Goal: Book appointment/travel/reservation

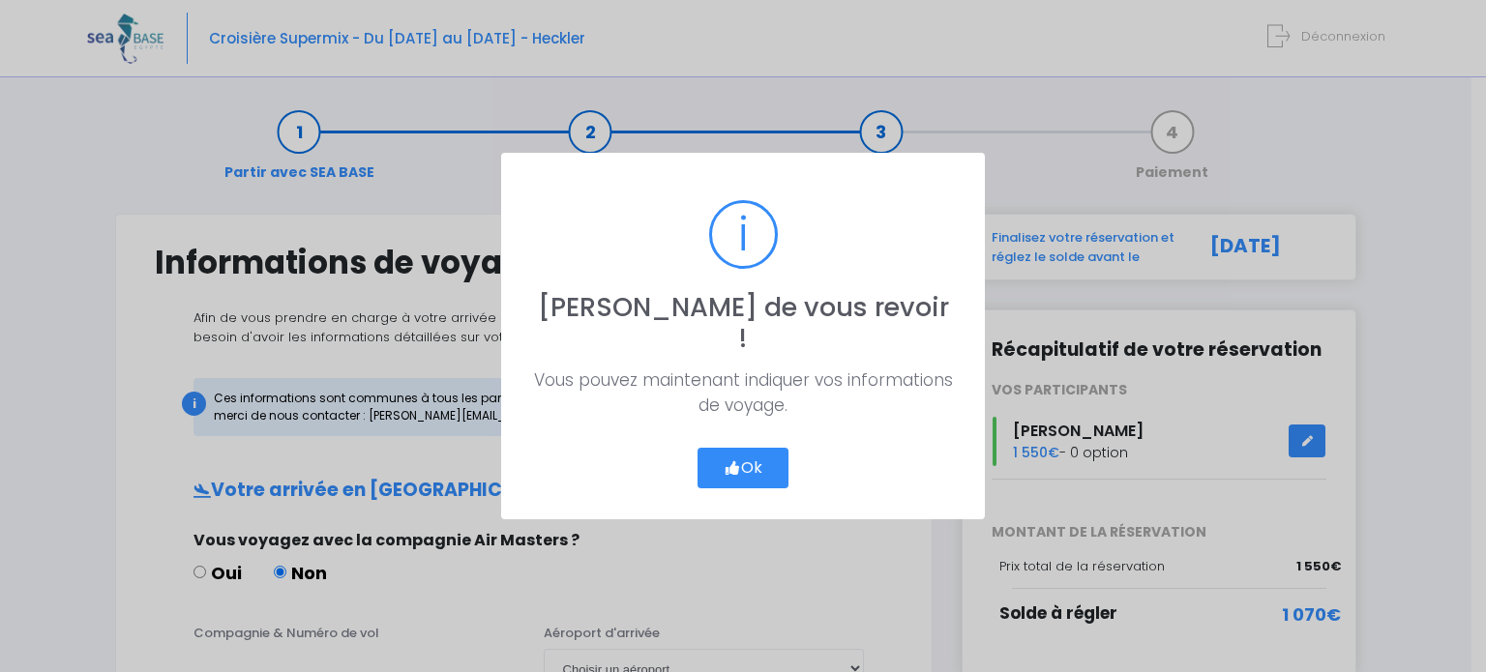
click at [751, 454] on button "Ok" at bounding box center [743, 468] width 91 height 41
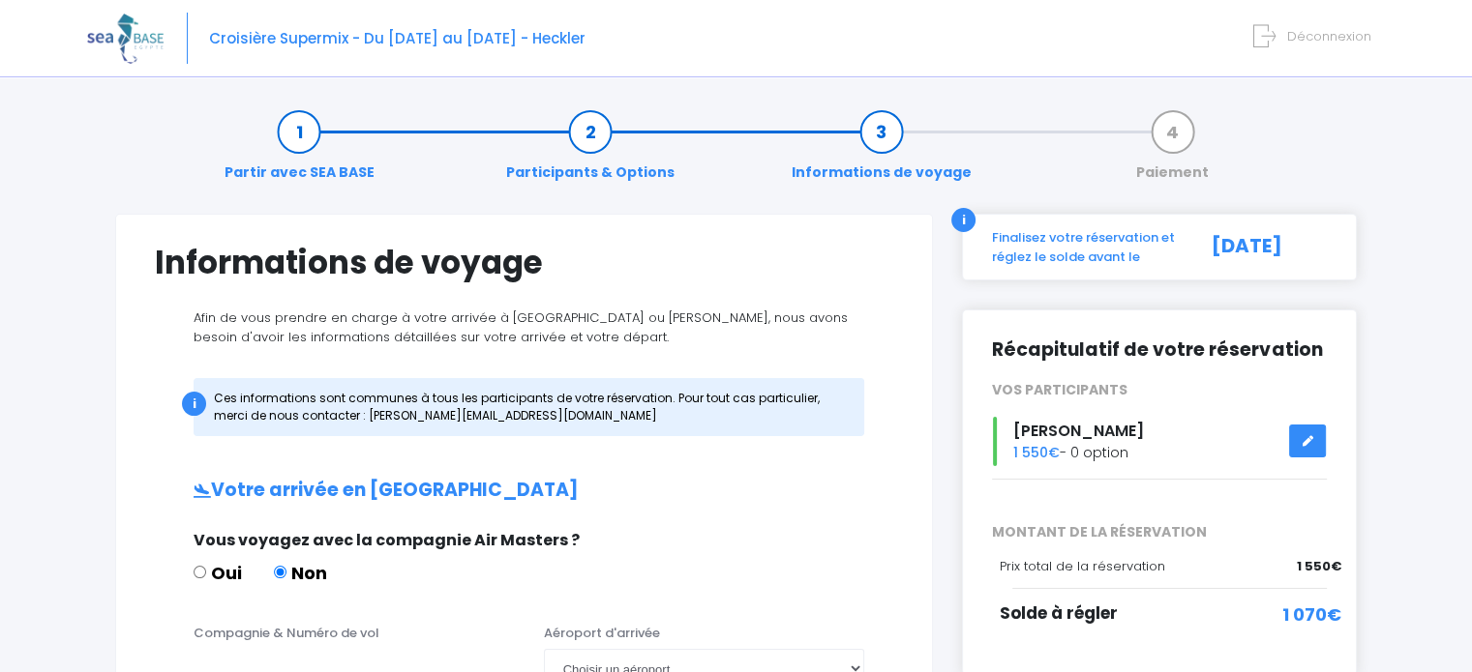
click at [1308, 441] on icon at bounding box center [1307, 441] width 14 height 0
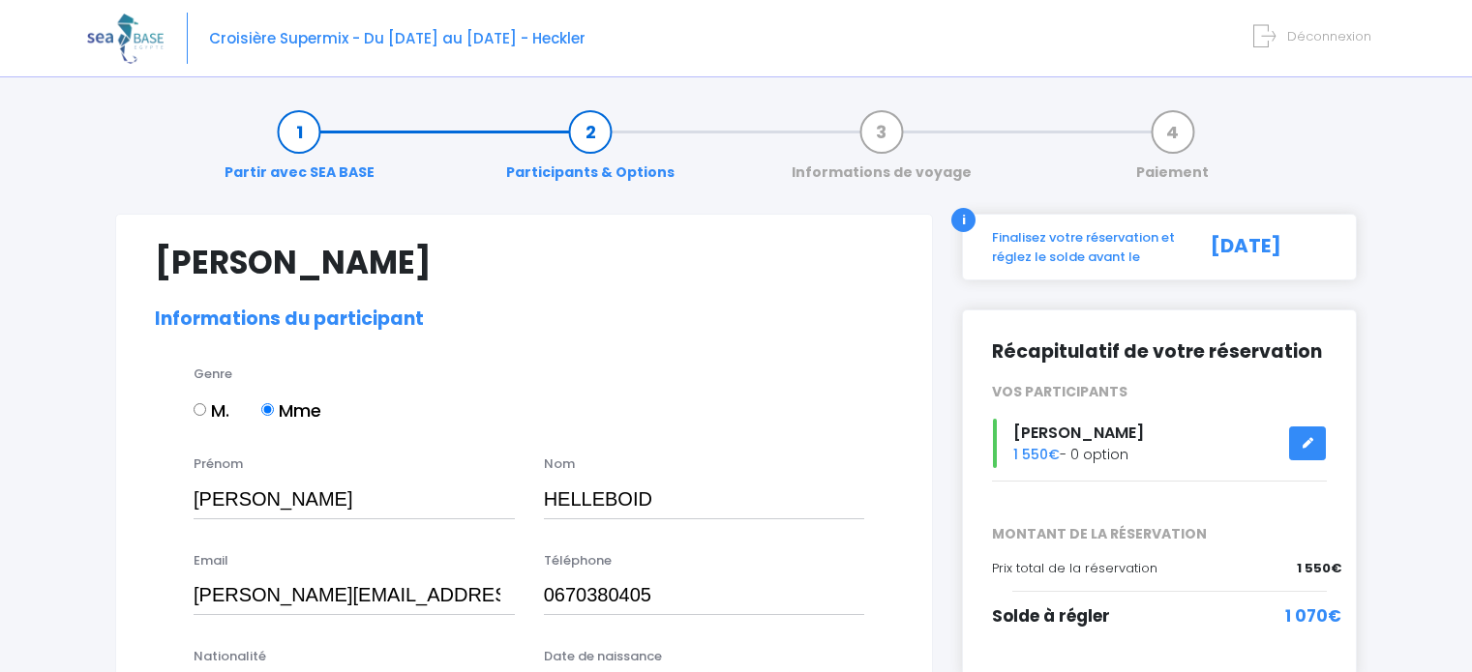
select select "N2"
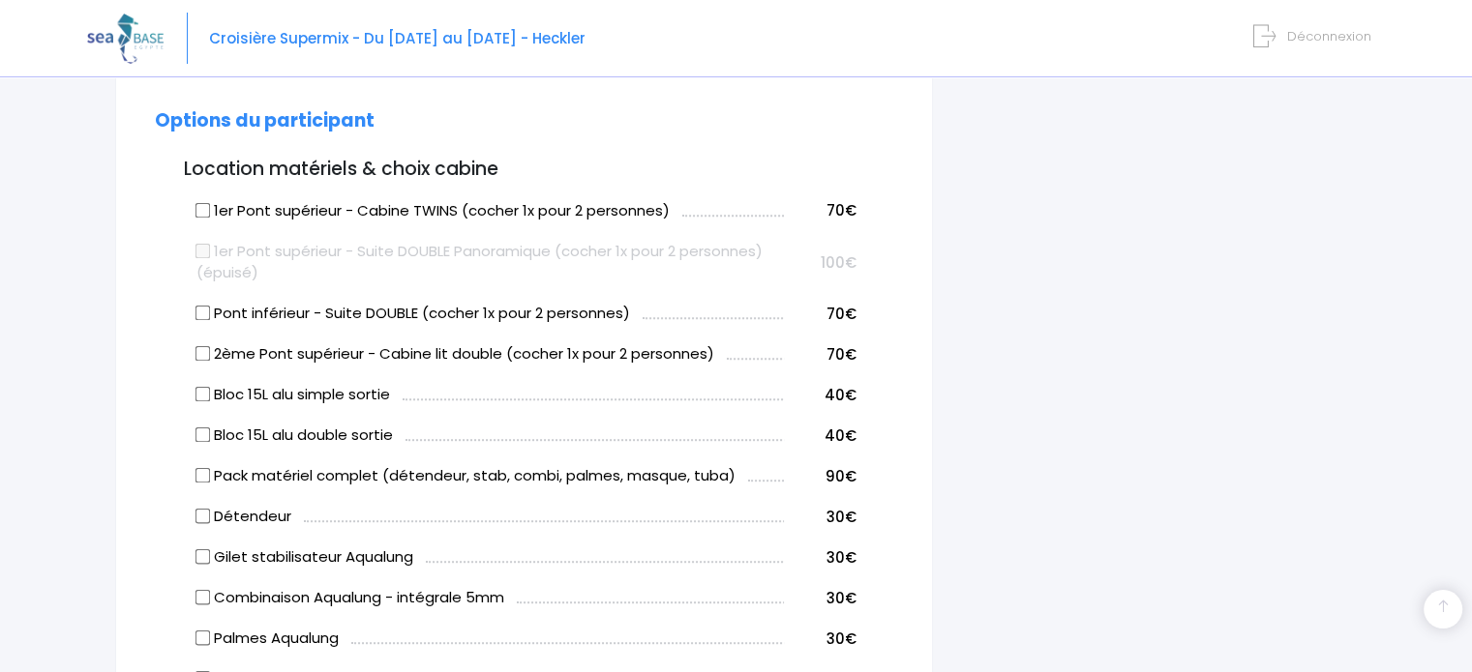
scroll to position [968, 0]
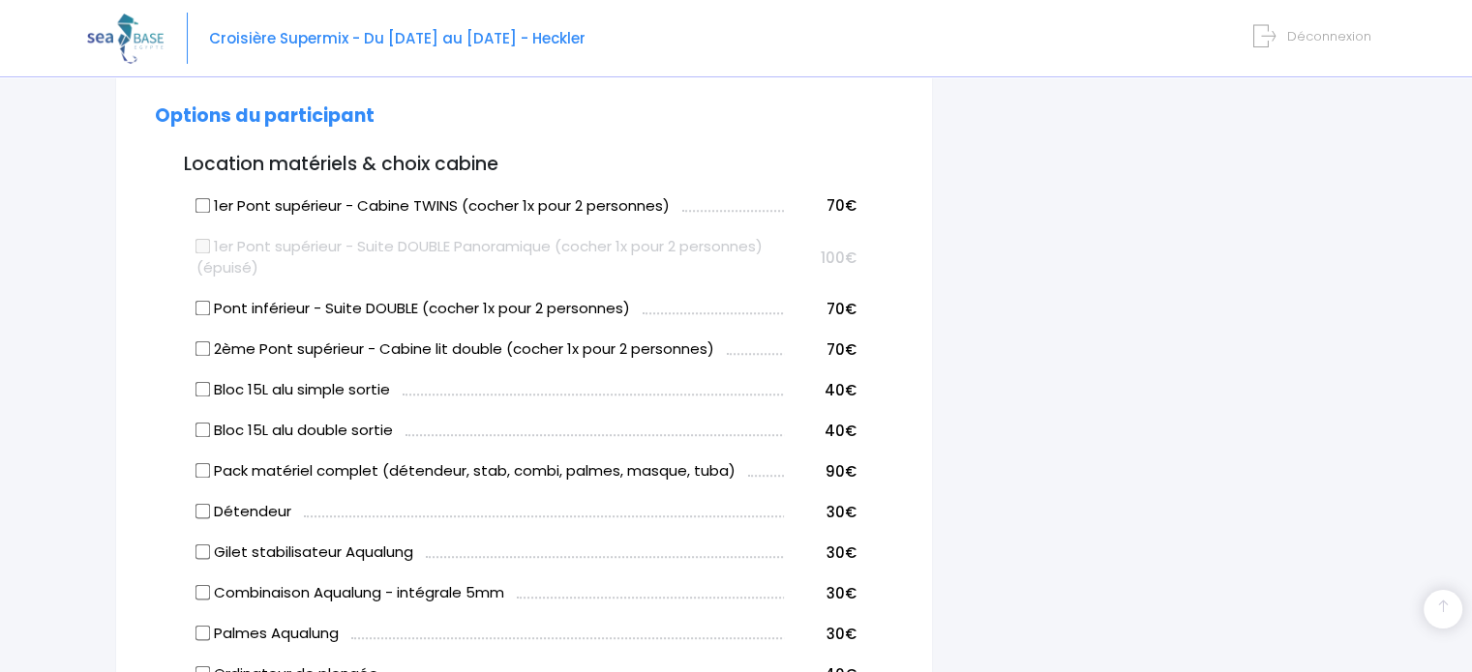
click at [201, 518] on input "Détendeur" at bounding box center [202, 511] width 15 height 15
checkbox input "true"
click at [207, 553] on input "Gilet stabilisateur Aqualung" at bounding box center [202, 552] width 15 height 15
checkbox input "true"
click at [205, 595] on input "Combinaison Aqualung - intégrale 5mm" at bounding box center [202, 592] width 15 height 15
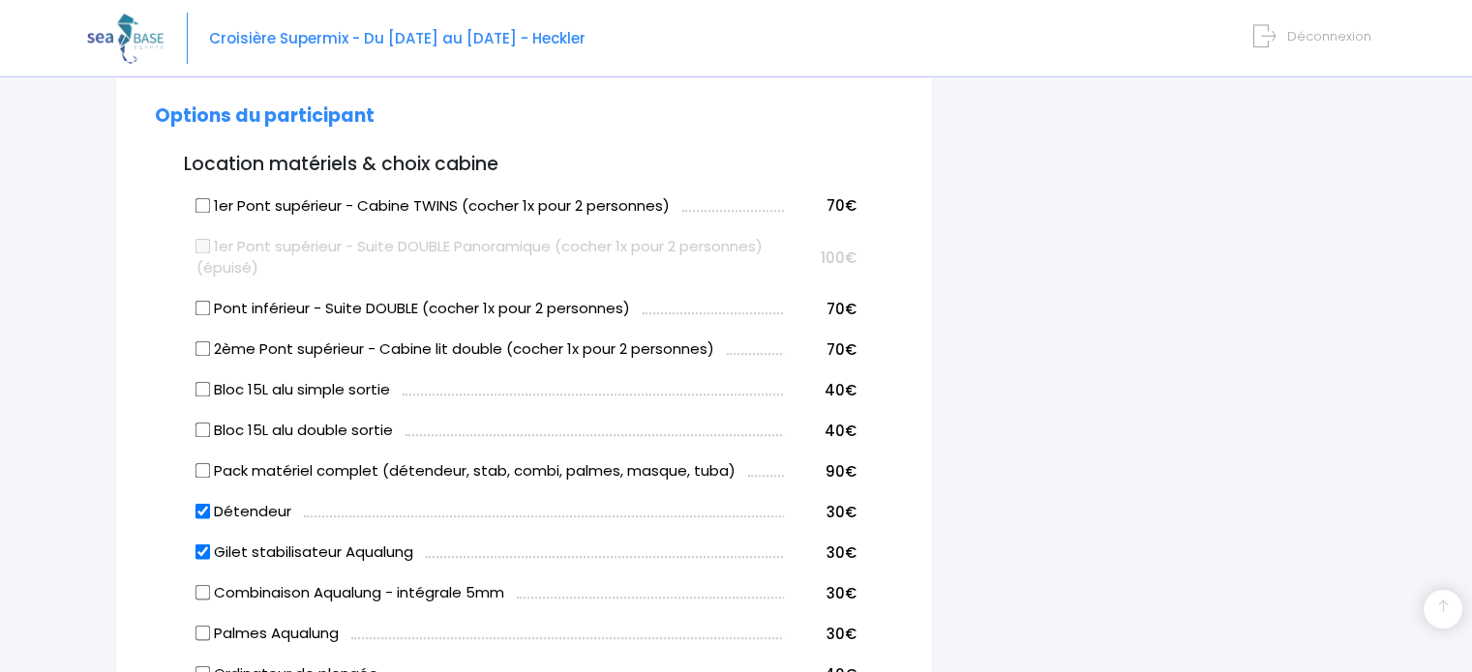
checkbox input "true"
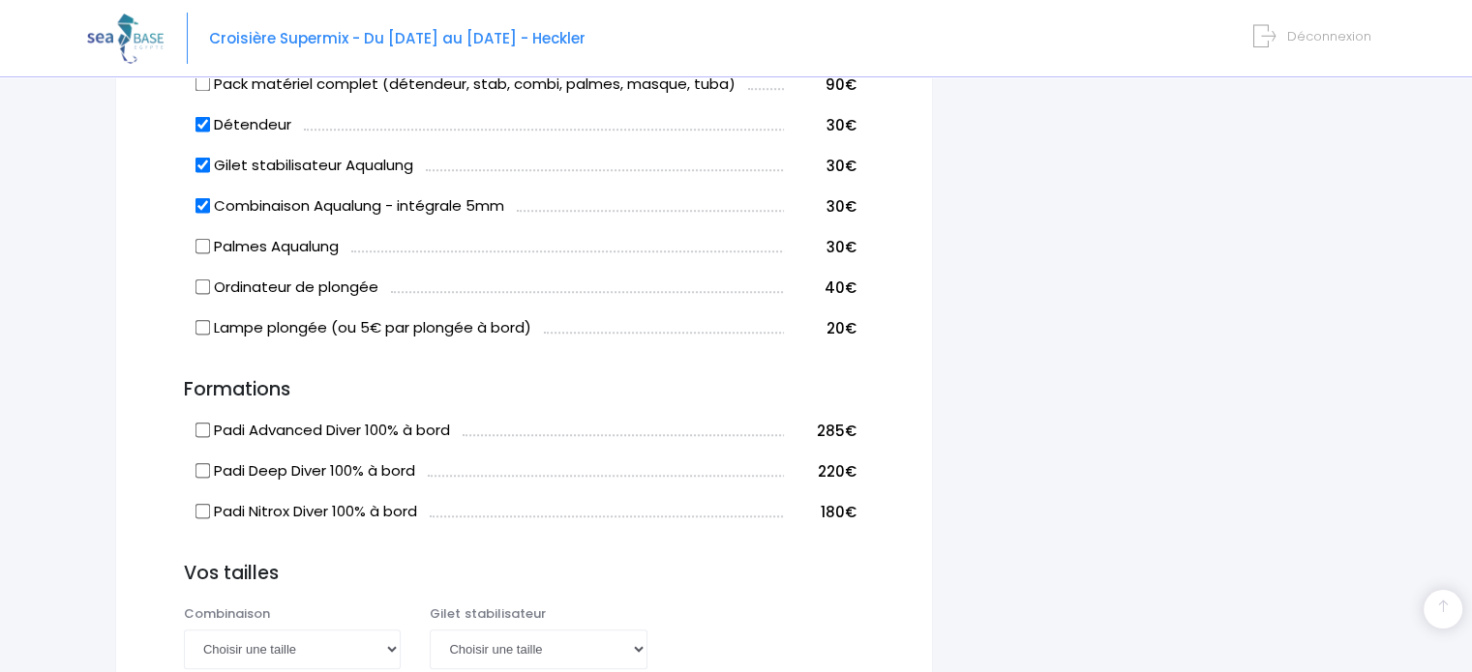
scroll to position [1451, 0]
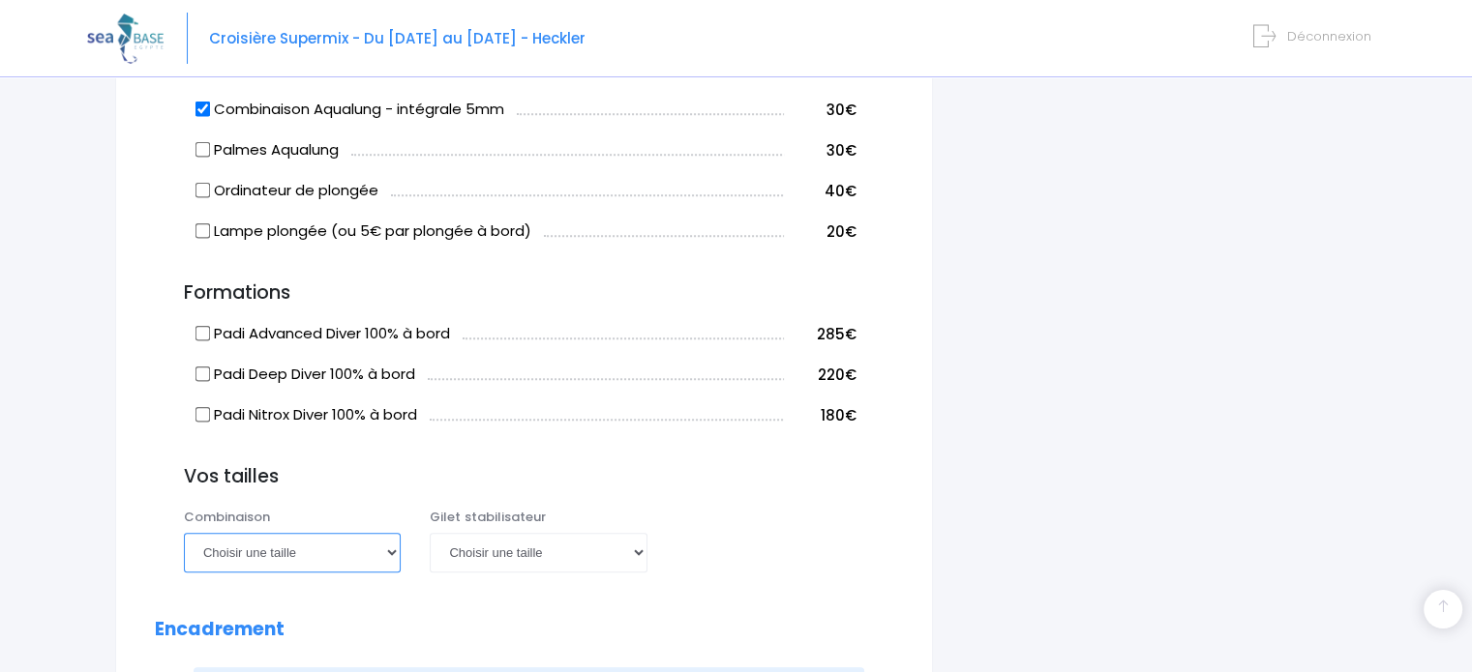
click at [395, 552] on select "Choisir une taille XS S M ML L XL XXL" at bounding box center [292, 552] width 217 height 39
select select "XL"
click at [184, 533] on select "Choisir une taille XS S M ML L XL XXL" at bounding box center [292, 552] width 217 height 39
click at [638, 554] on select "Choisir une taille XXS XS S M ML L XL XXL" at bounding box center [538, 552] width 217 height 39
select select "M"
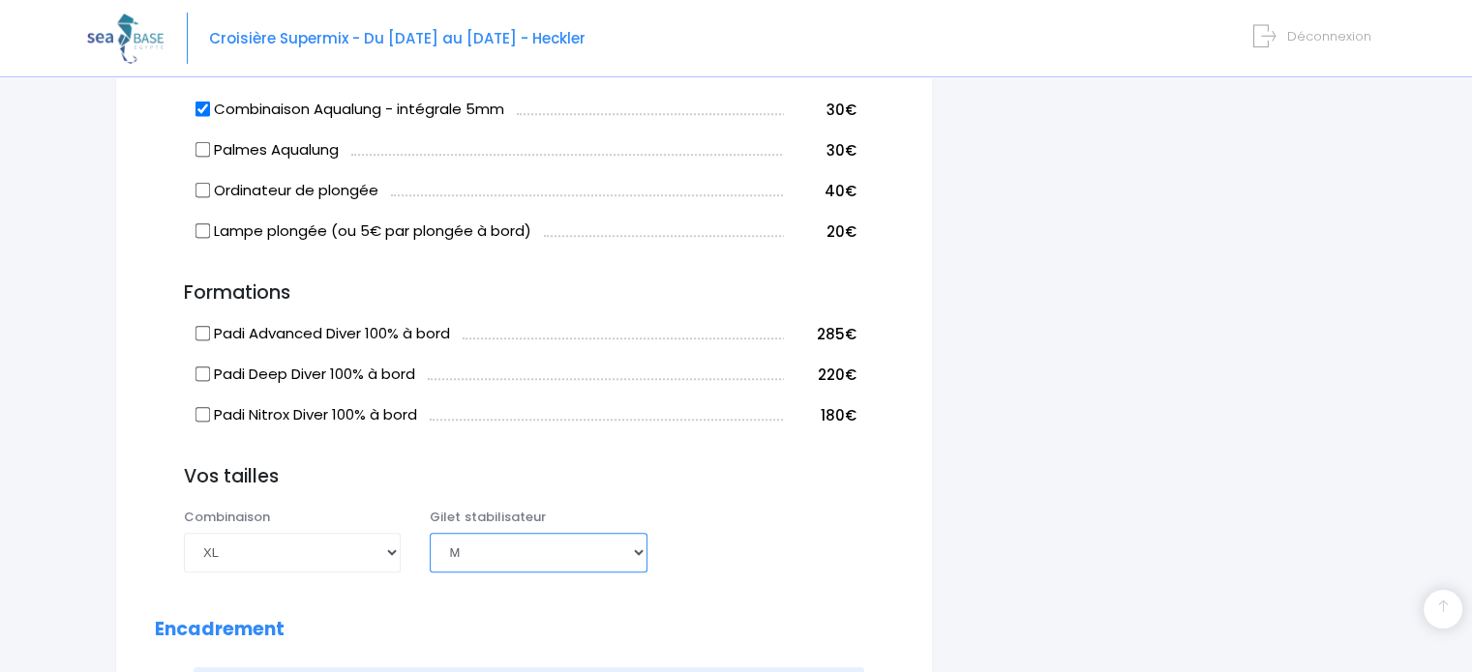
click at [430, 533] on select "Choisir une taille XXS XS S M ML L XL XXL" at bounding box center [538, 552] width 217 height 39
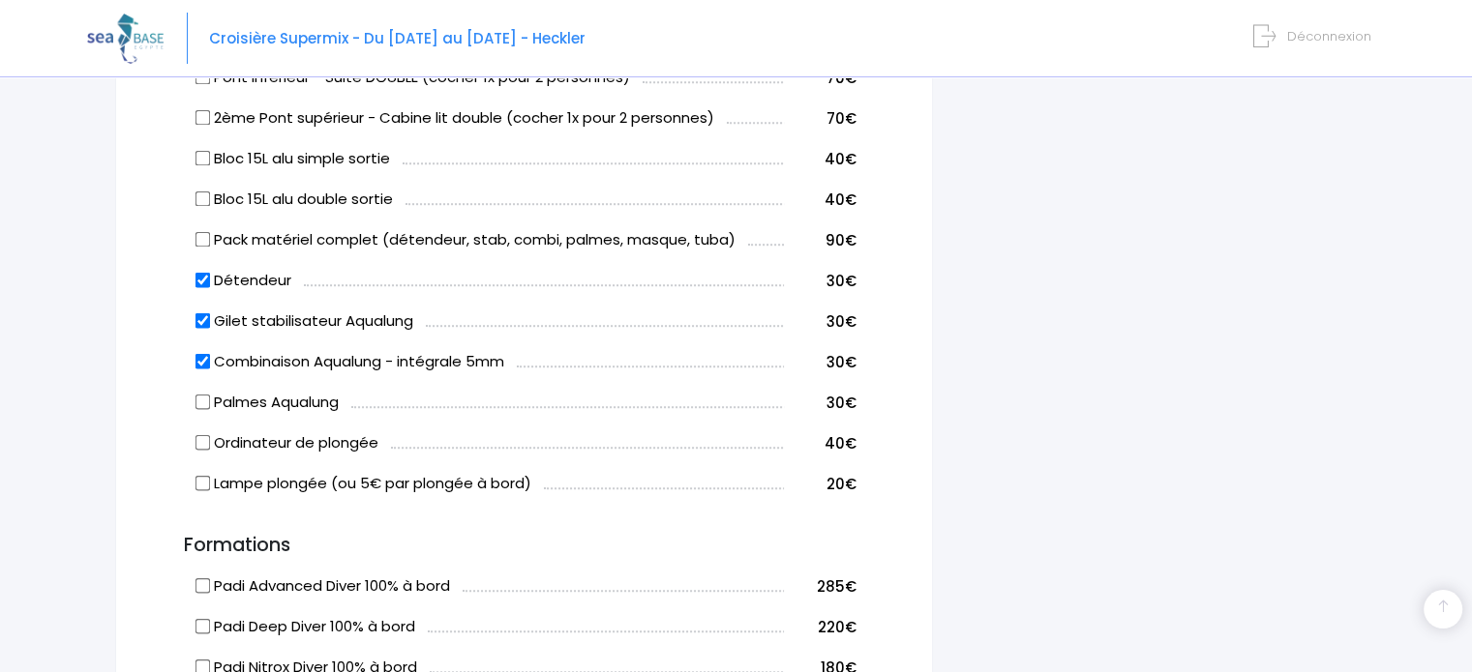
scroll to position [1157, 0]
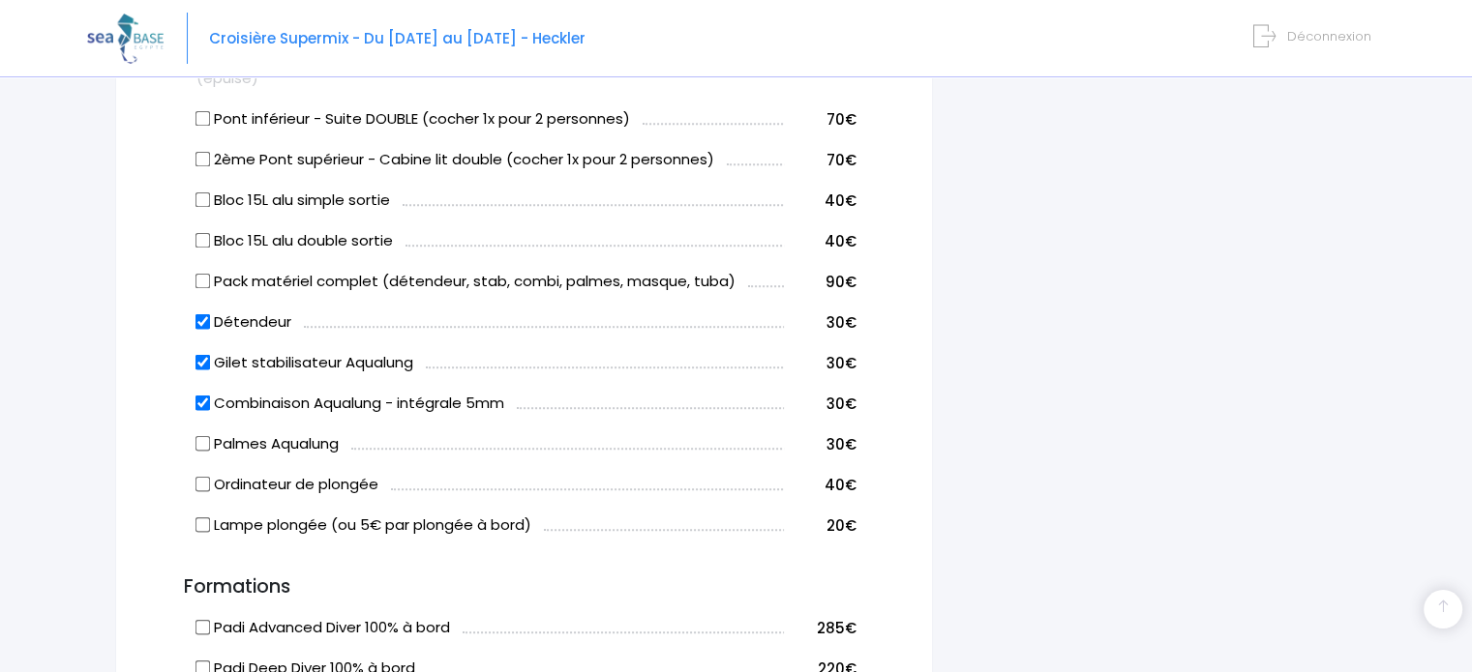
click at [201, 282] on input "Pack matériel complet (détendeur, stab, combi, palmes, masque, tuba)" at bounding box center [202, 281] width 15 height 15
checkbox input "true"
click at [203, 320] on input "Détendeur" at bounding box center [202, 321] width 15 height 15
checkbox input "false"
click at [196, 363] on td "Gilet stabilisateur Aqualung" at bounding box center [488, 360] width 592 height 41
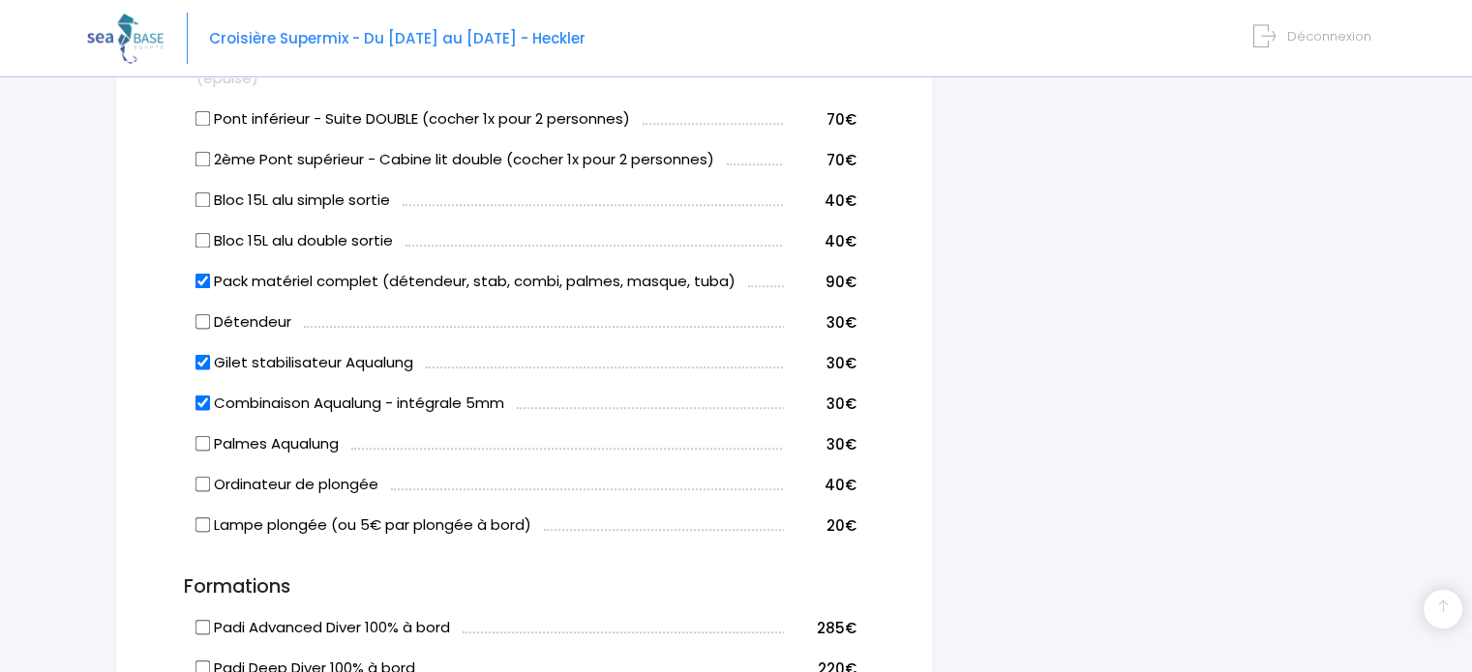
click at [200, 363] on input "Gilet stabilisateur Aqualung" at bounding box center [202, 362] width 15 height 15
checkbox input "false"
click at [197, 402] on input "Combinaison Aqualung - intégrale 5mm" at bounding box center [202, 403] width 15 height 15
checkbox input "false"
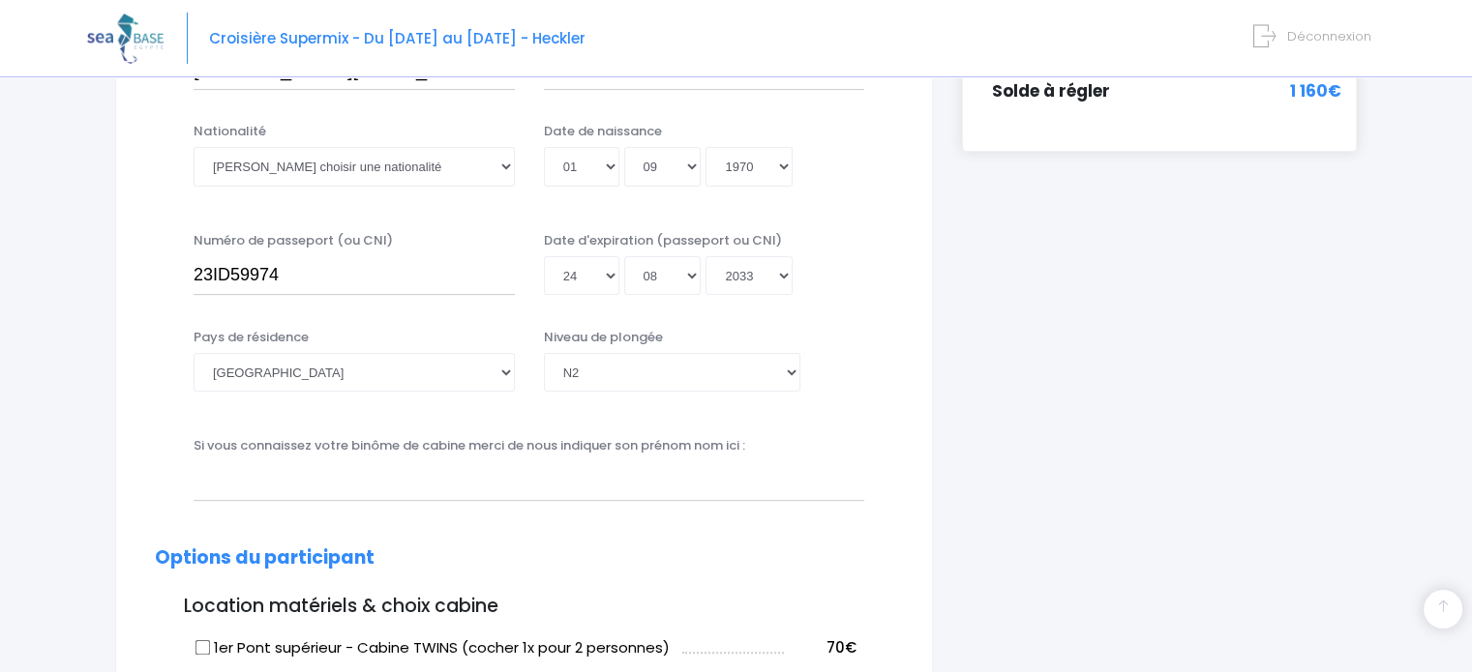
scroll to position [480, 0]
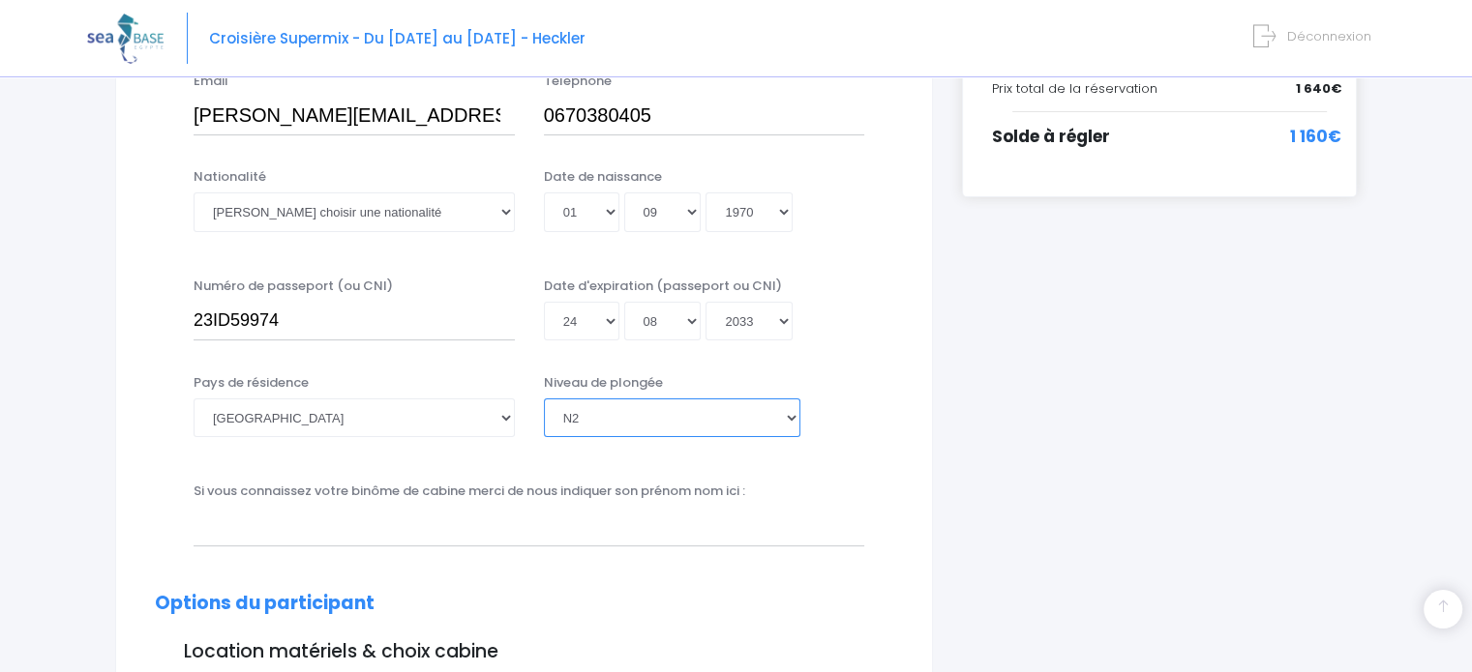
click at [793, 418] on select "[PERSON_NAME] choisir un niveau de plongée Non plongeur Junior OW diver Adventu…" at bounding box center [672, 418] width 256 height 39
select select "N3"
click at [544, 399] on select "[PERSON_NAME] choisir un niveau de plongée Non plongeur Junior OW diver Adventu…" at bounding box center [672, 418] width 256 height 39
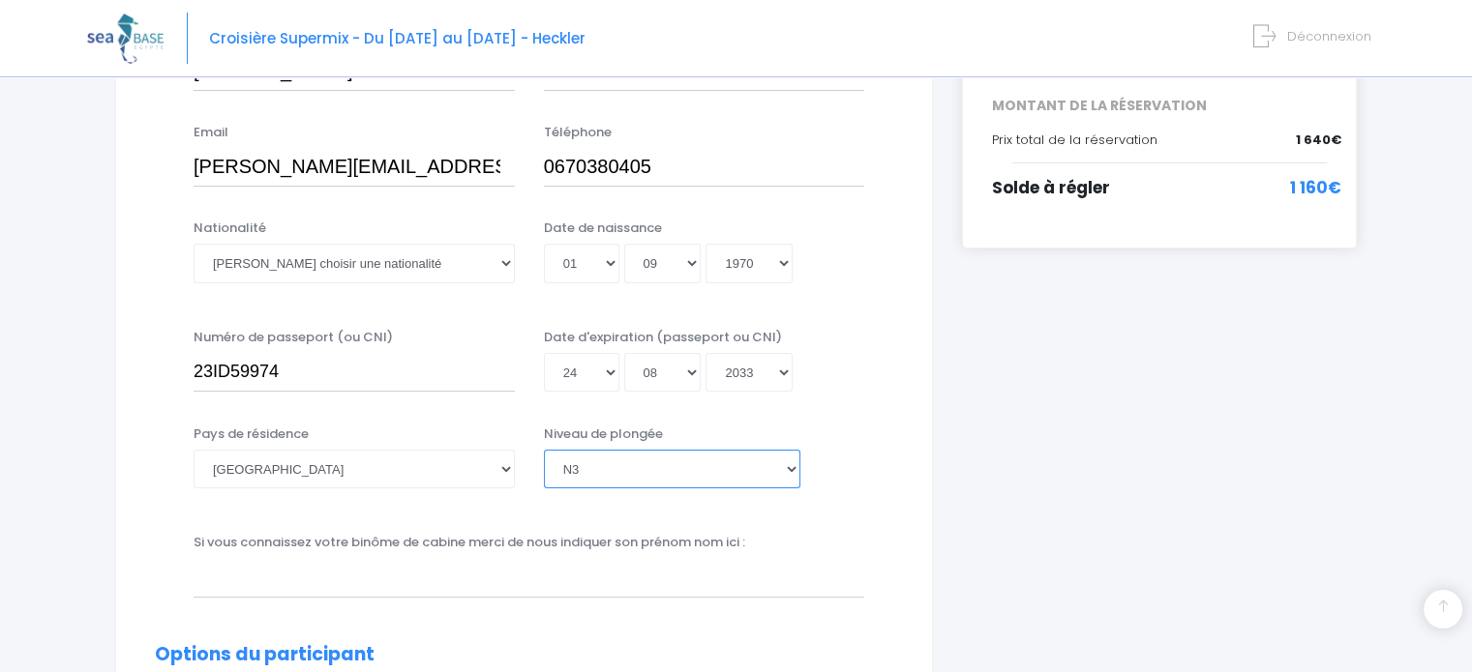
scroll to position [383, 0]
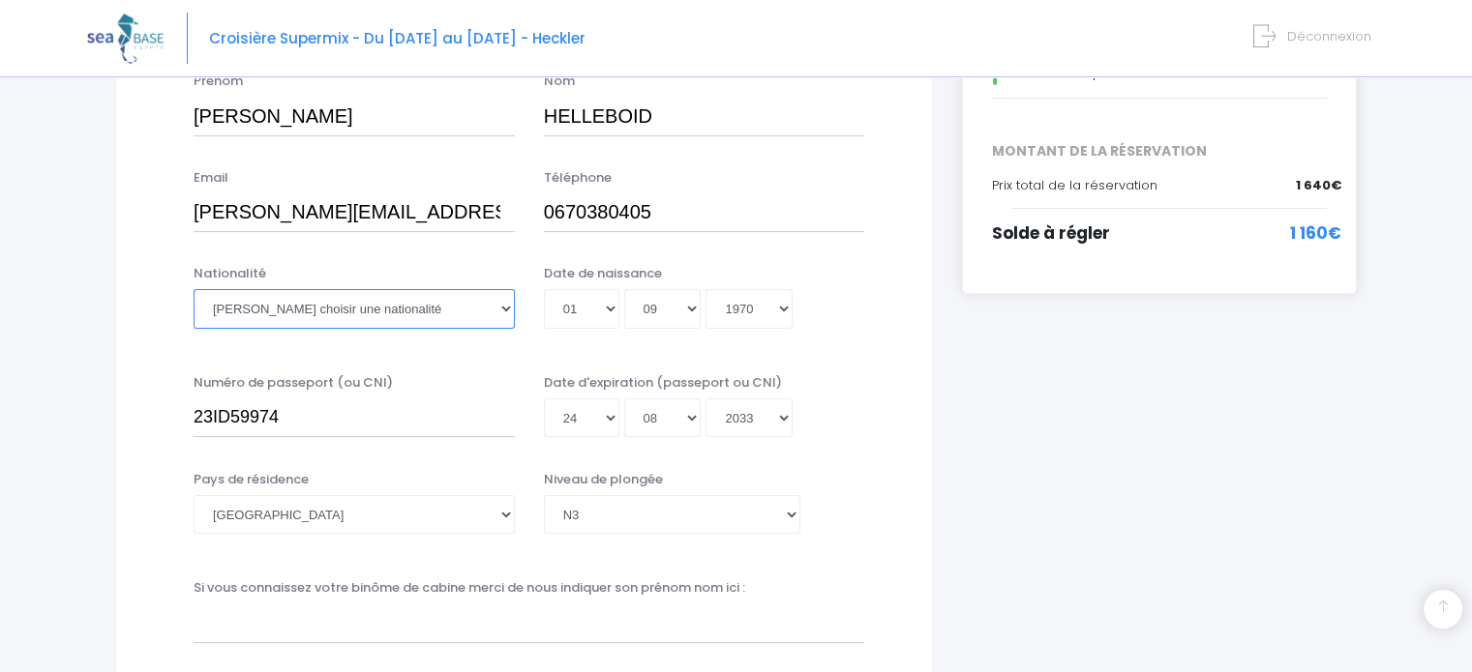
click at [508, 308] on select "Veuillez choisir une nationalité [DEMOGRAPHIC_DATA] Algerienne Allemande [GEOGR…" at bounding box center [354, 308] width 321 height 39
select select "Française"
click at [194, 289] on select "Veuillez choisir une nationalité [DEMOGRAPHIC_DATA] Algerienne Allemande [GEOGR…" at bounding box center [354, 308] width 321 height 39
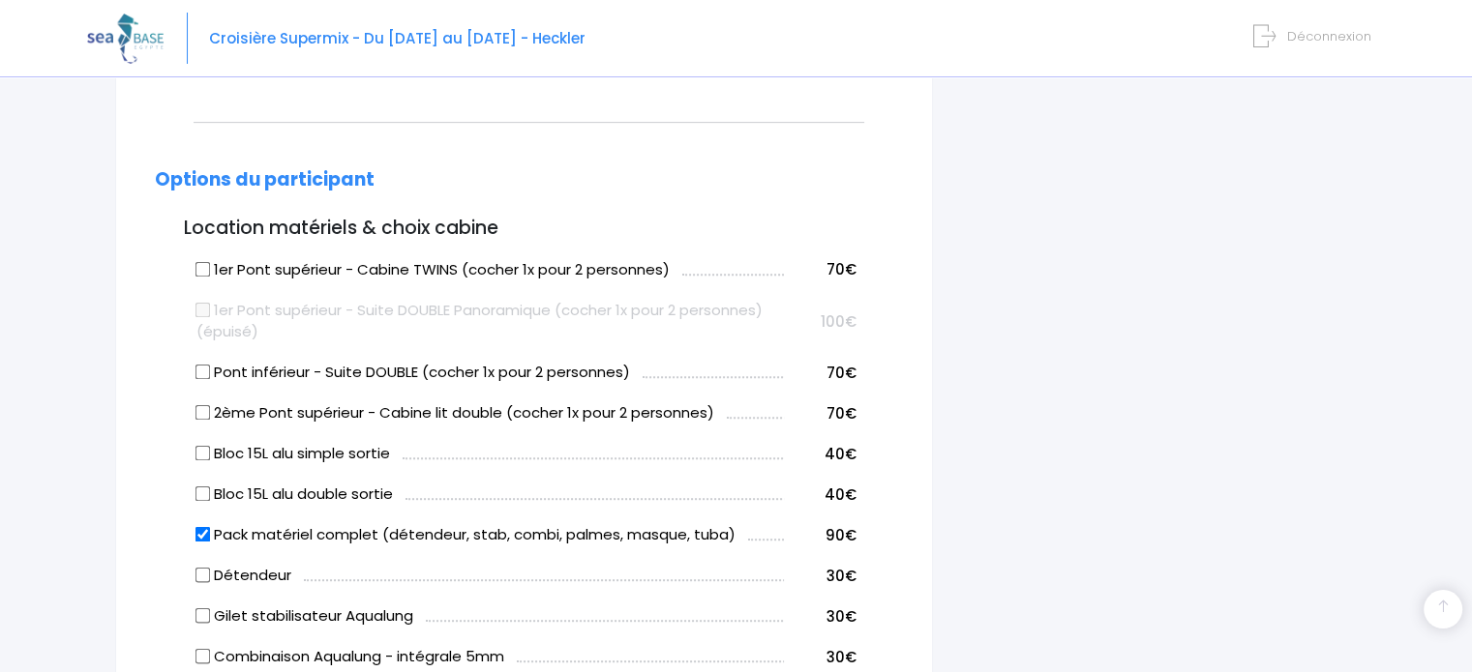
scroll to position [871, 0]
